Goal: Register for event/course

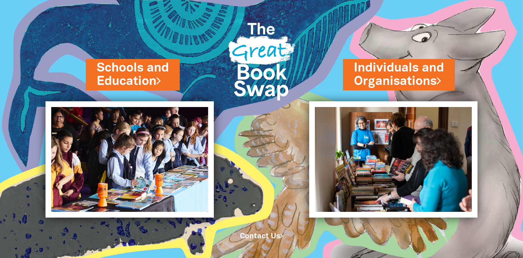
click at [134, 68] on link "Schools and Education" at bounding box center [133, 74] width 72 height 31
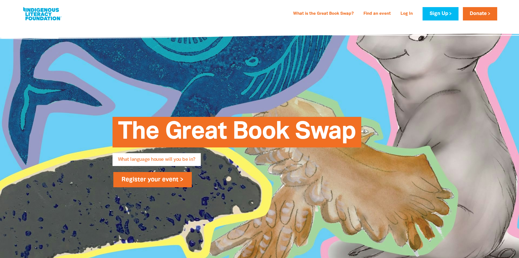
click at [154, 183] on link "Register your event >" at bounding box center [152, 179] width 79 height 15
